Goal: Navigation & Orientation: Find specific page/section

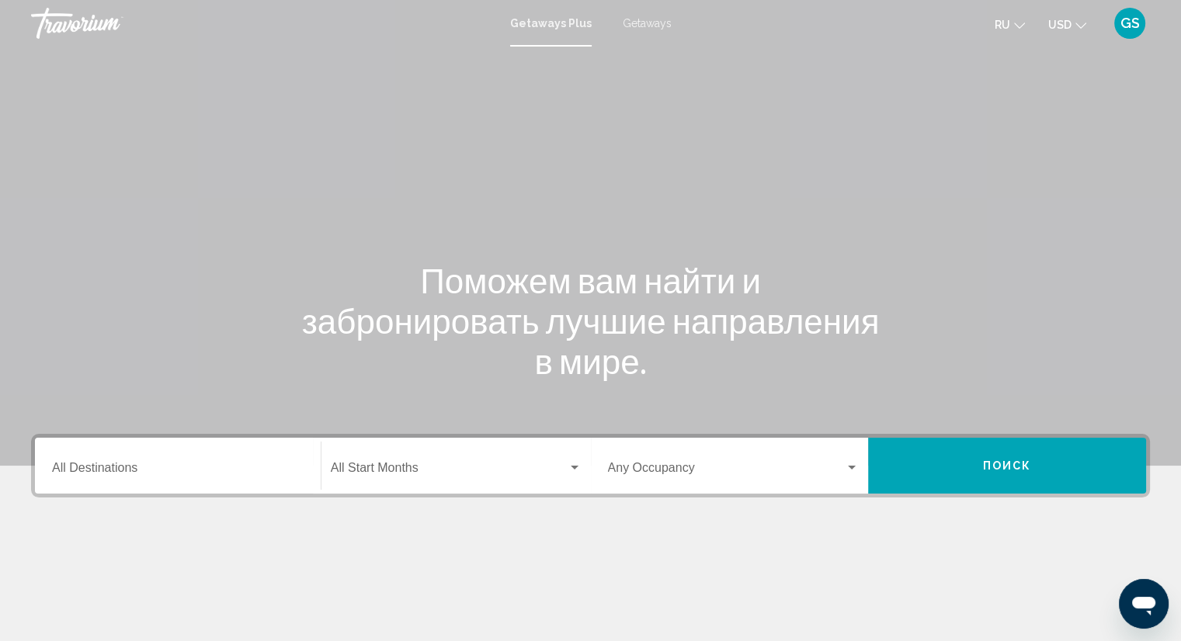
drag, startPoint x: 0, startPoint y: 0, endPoint x: 1065, endPoint y: 85, distance: 1068.8
click at [1065, 85] on div "Main content" at bounding box center [590, 233] width 1181 height 466
drag, startPoint x: 1062, startPoint y: 82, endPoint x: 1068, endPoint y: 370, distance: 287.4
click at [1038, 189] on div "Main content" at bounding box center [590, 233] width 1181 height 466
click at [1006, 30] on span "ru" at bounding box center [1003, 25] width 16 height 12
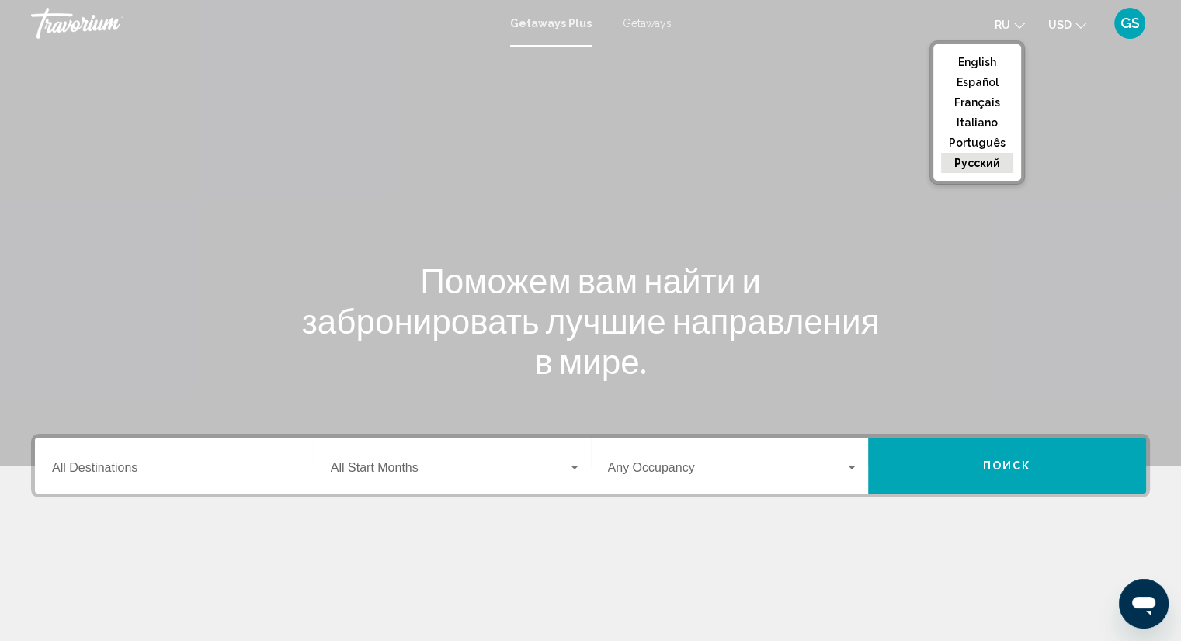
click at [976, 168] on button "русский" at bounding box center [977, 163] width 72 height 20
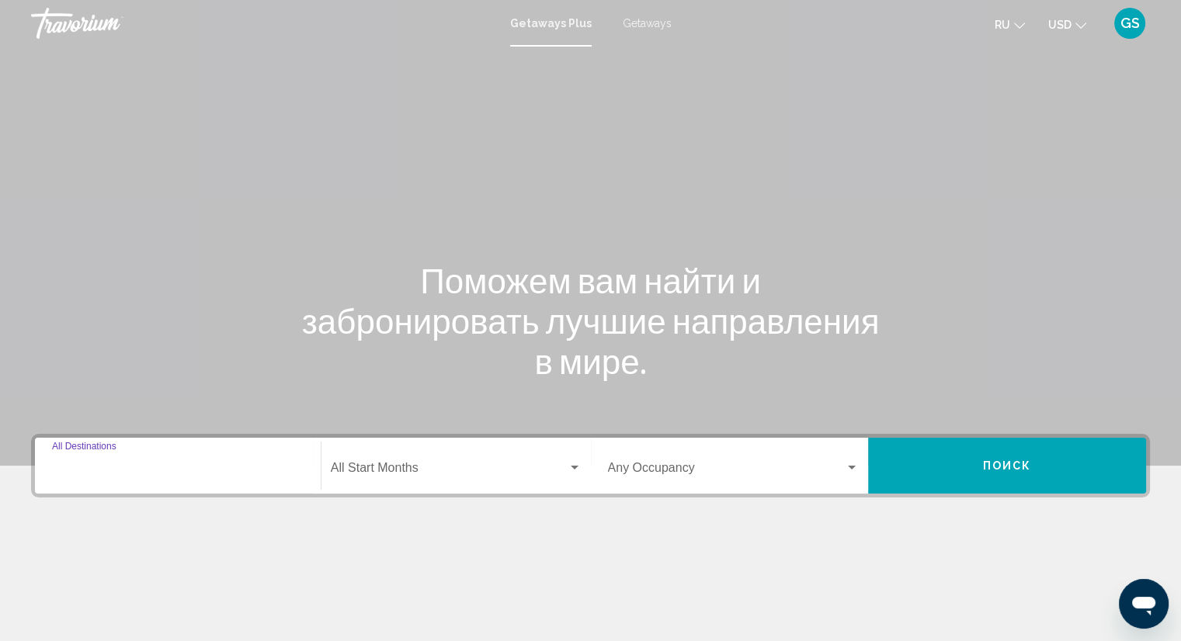
click at [199, 466] on input "Destination All Destinations" at bounding box center [178, 471] width 252 height 14
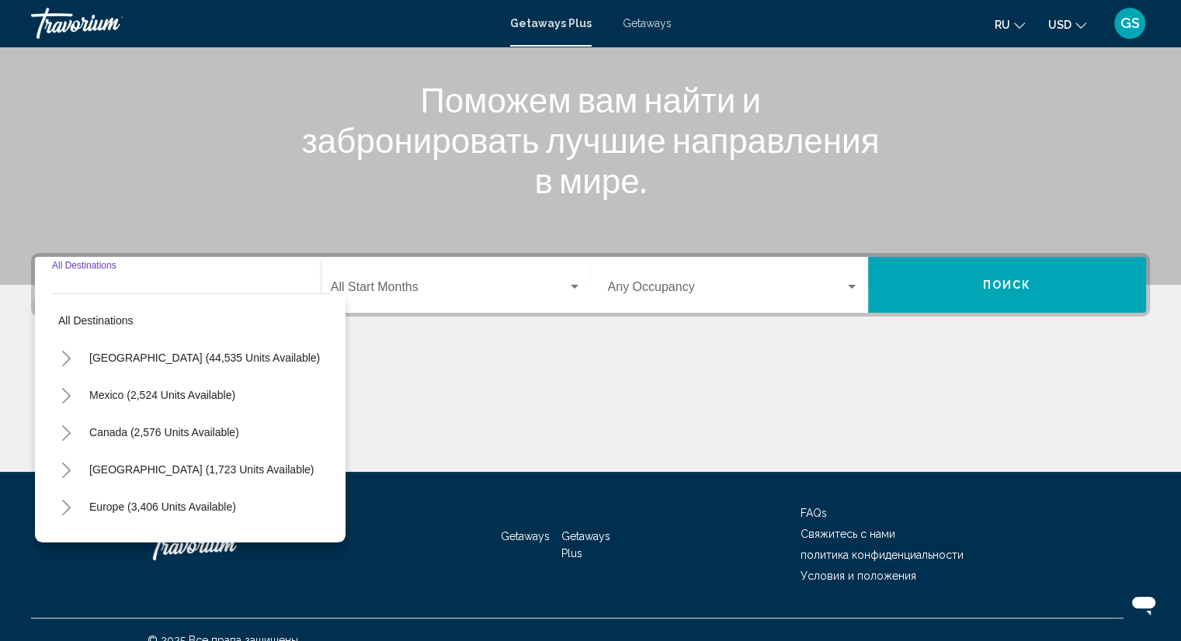
scroll to position [202, 0]
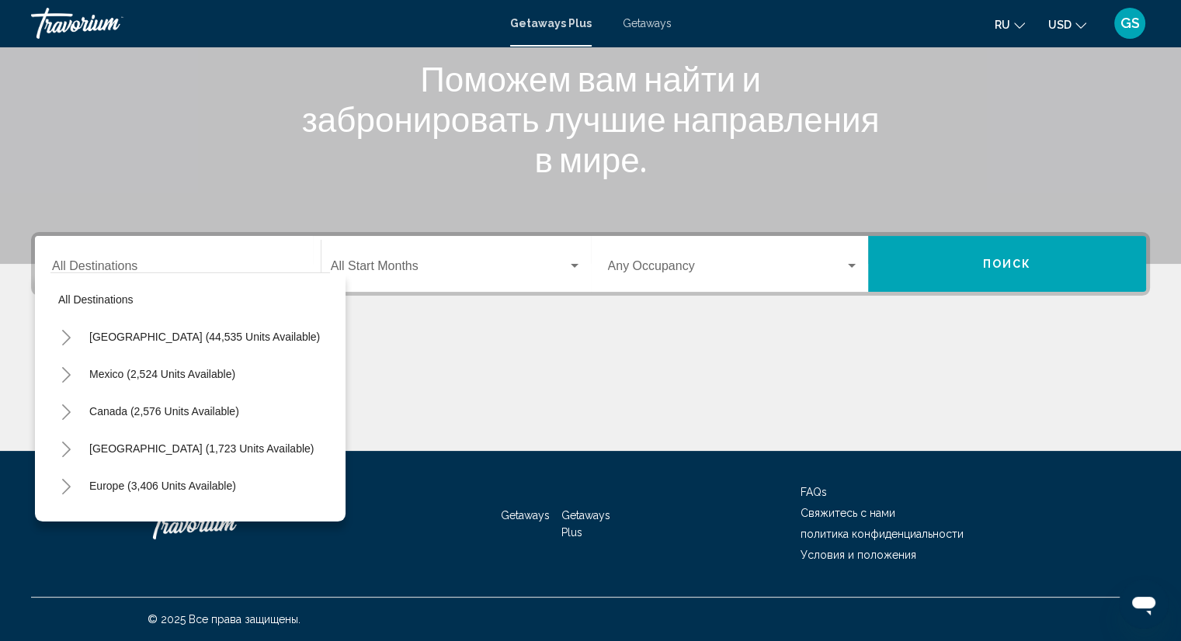
click at [508, 365] on div "Main content" at bounding box center [590, 393] width 1119 height 116
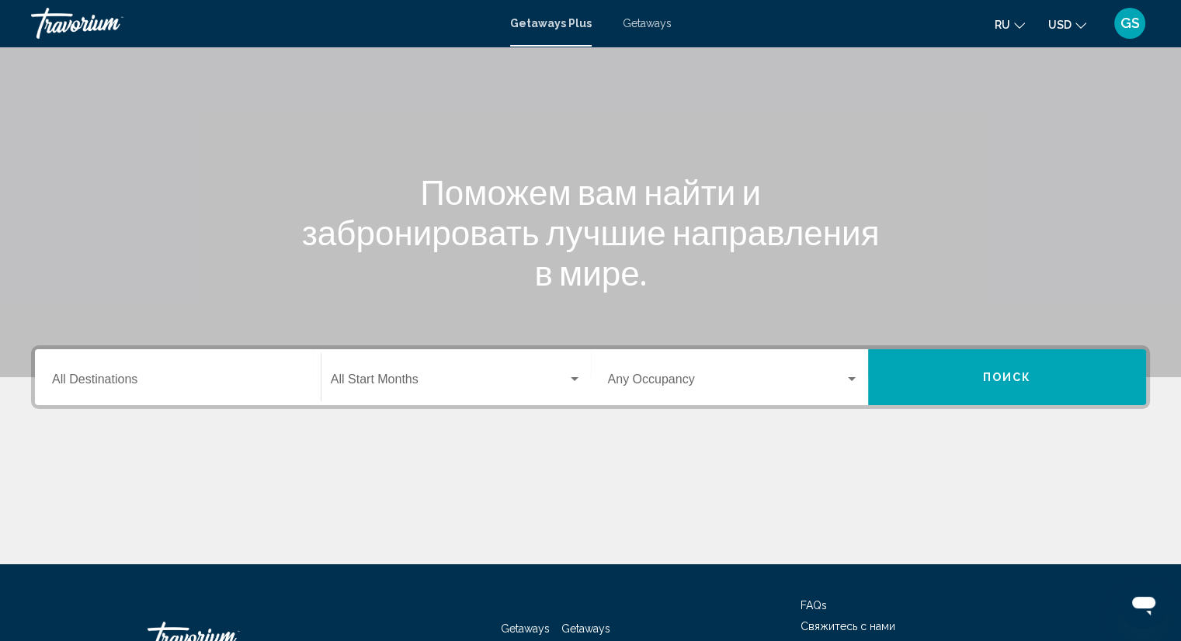
scroll to position [0, 0]
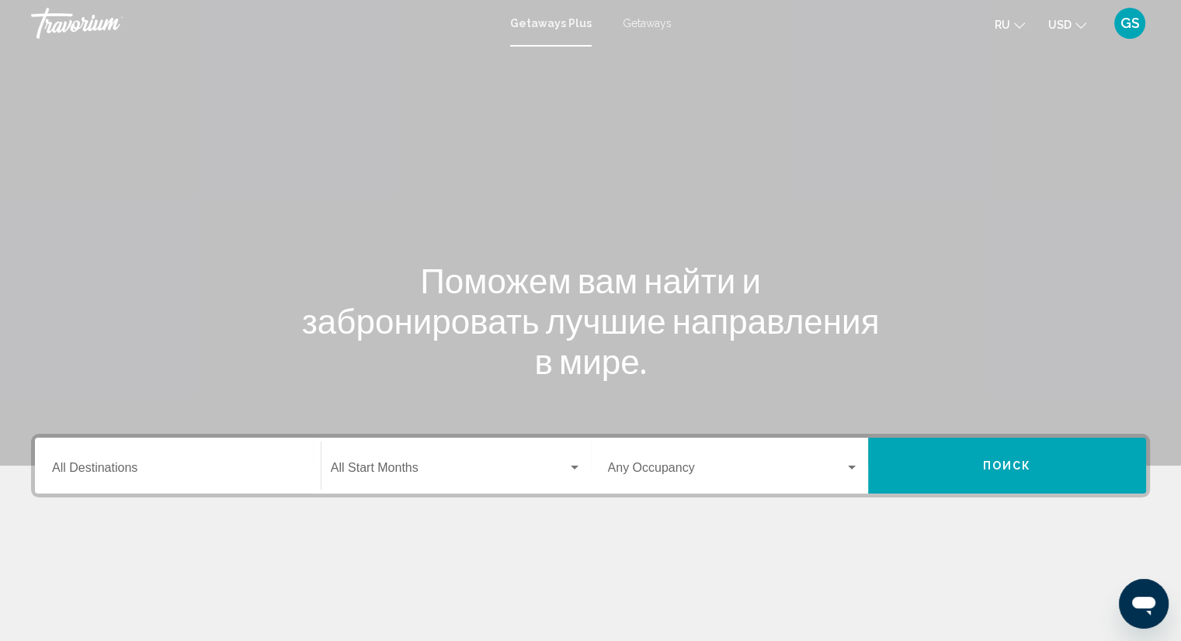
click at [638, 28] on span "Getaways" at bounding box center [647, 23] width 49 height 12
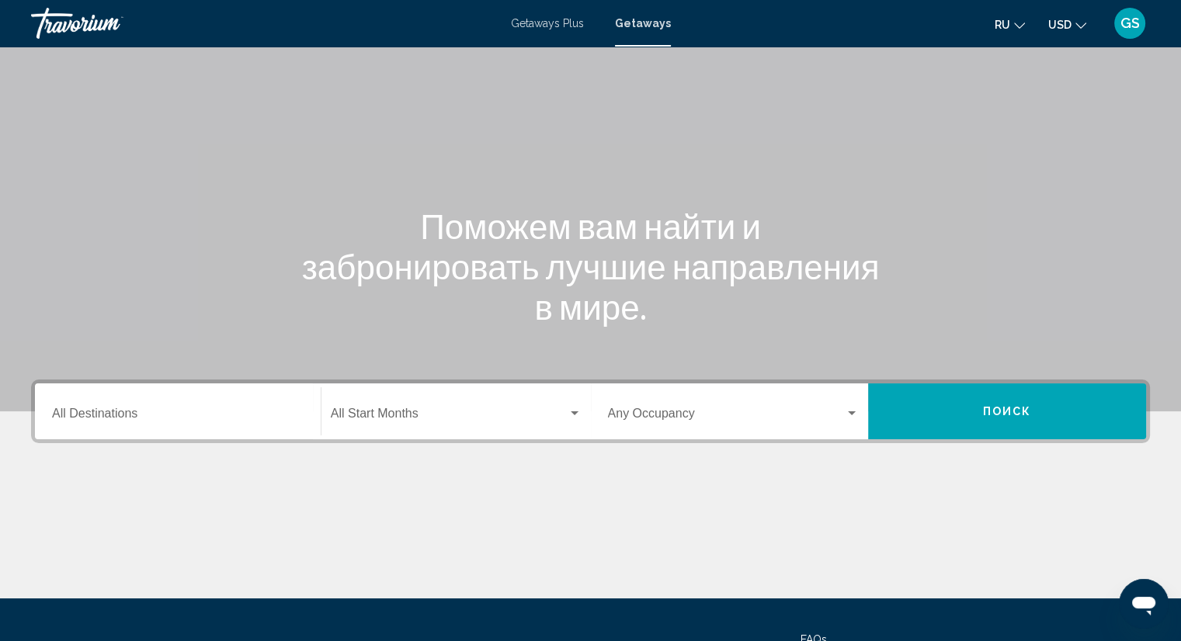
scroll to position [155, 0]
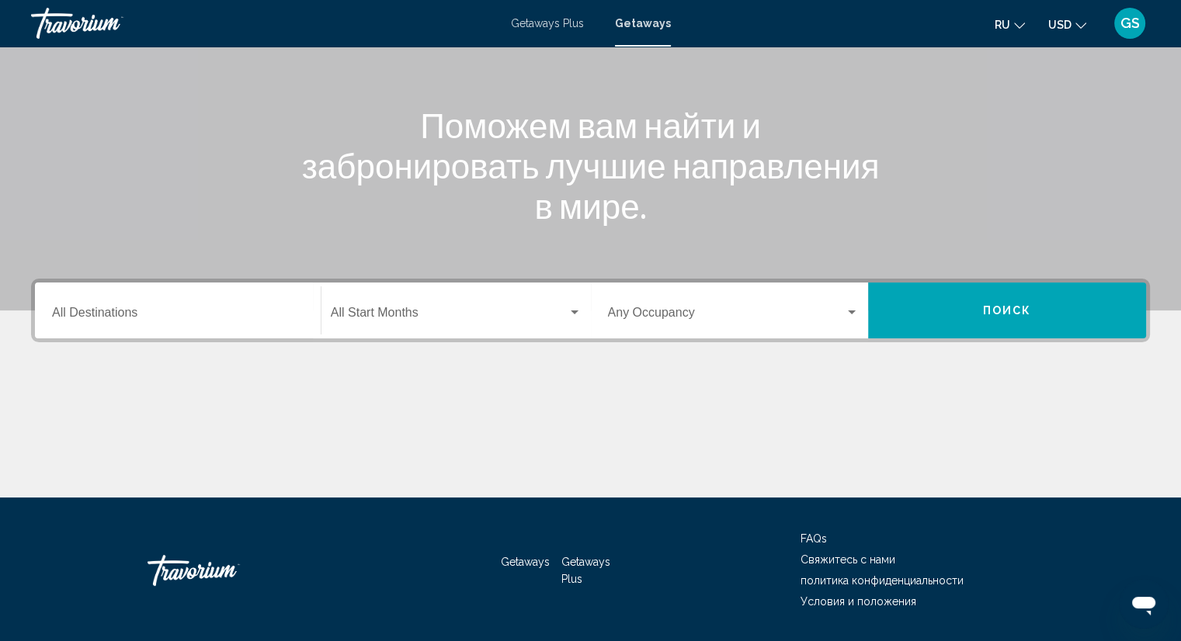
click at [212, 317] on input "Destination All Destinations" at bounding box center [178, 316] width 252 height 14
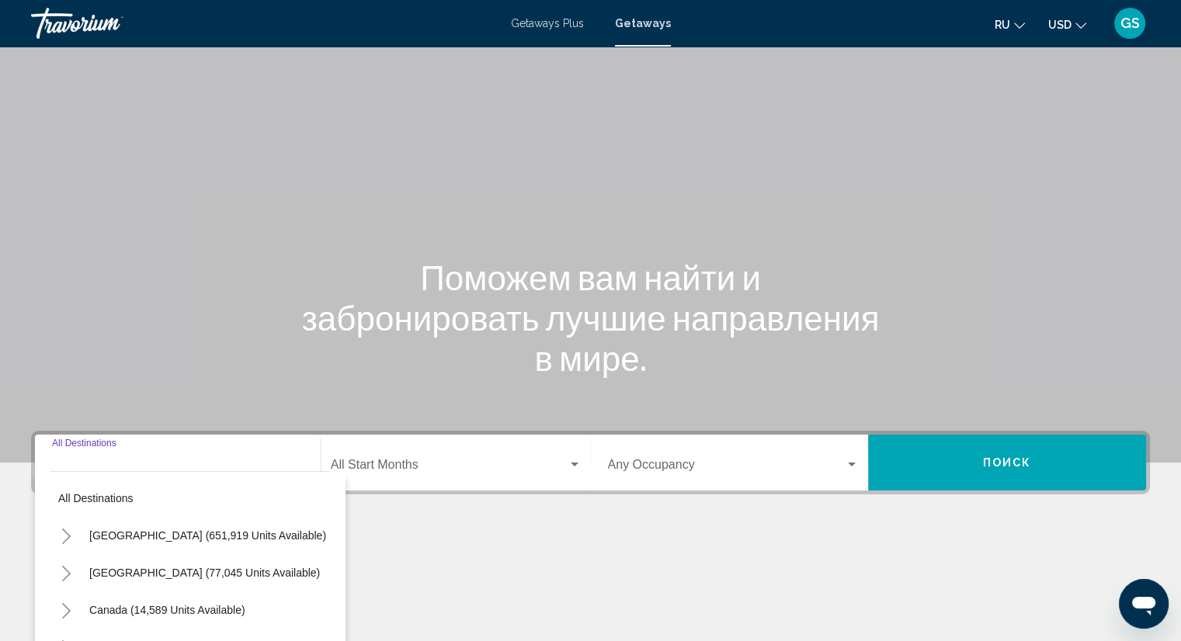
scroll to position [0, 0]
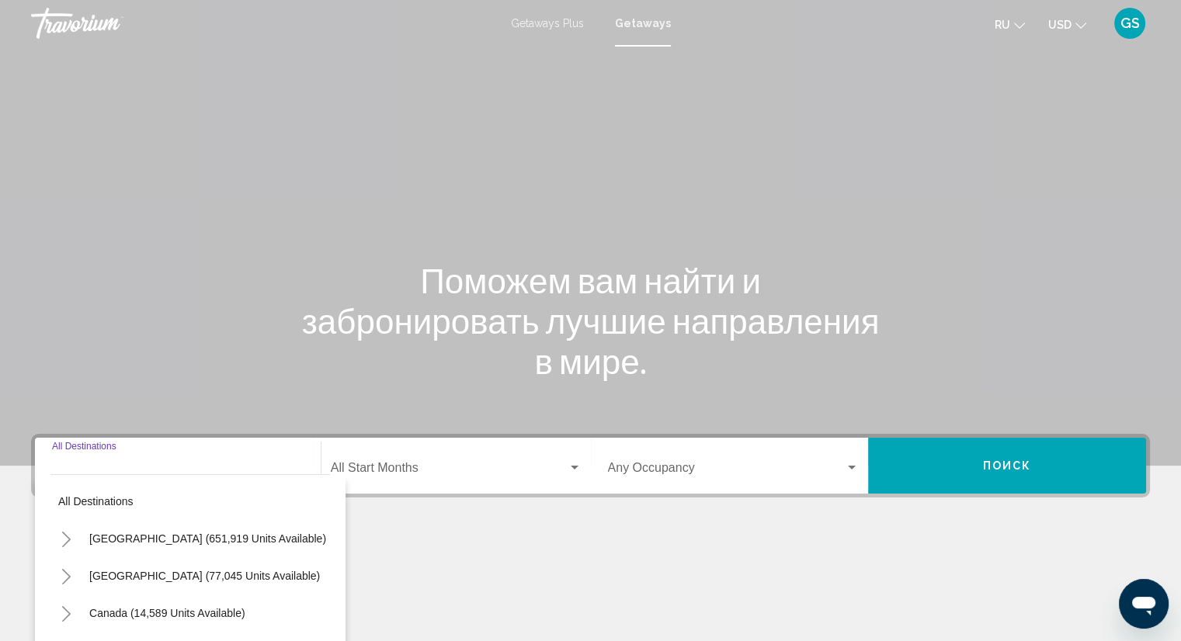
click at [540, 28] on span "Getaways Plus" at bounding box center [547, 23] width 73 height 12
